Goal: Transaction & Acquisition: Purchase product/service

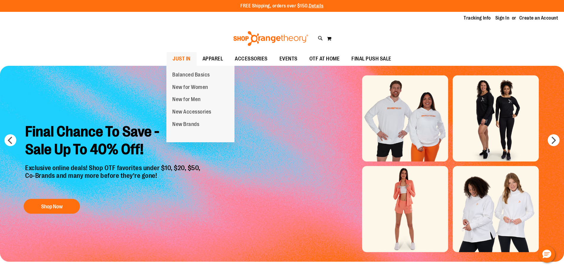
click at [187, 61] on span "JUST IN" at bounding box center [182, 58] width 18 height 13
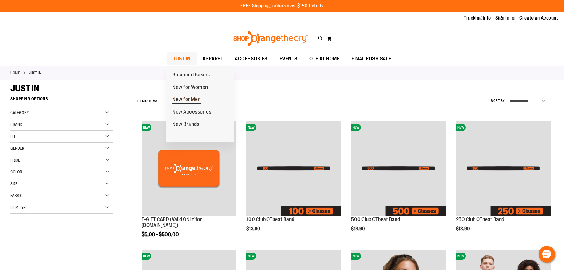
click at [181, 99] on span "New for Men" at bounding box center [186, 99] width 28 height 7
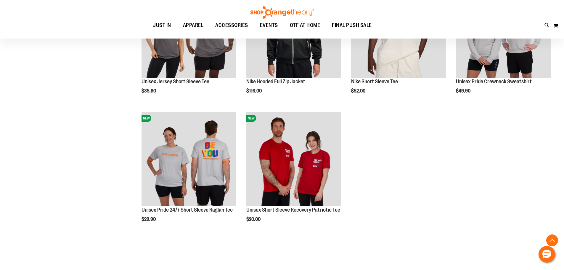
scroll to position [767, 0]
